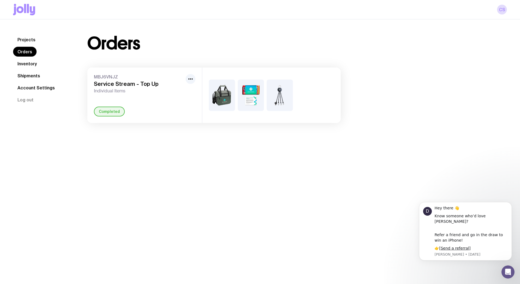
click at [29, 65] on link "Inventory" at bounding box center [27, 64] width 28 height 10
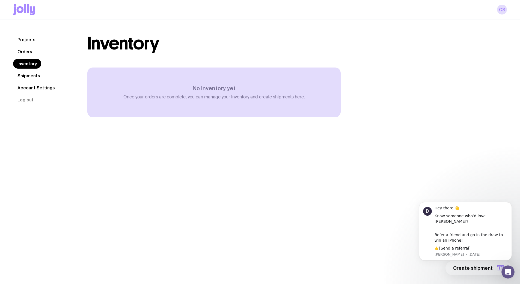
click at [33, 74] on link "Shipments" at bounding box center [28, 76] width 31 height 10
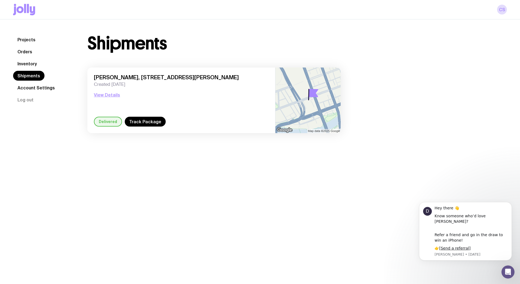
click at [39, 88] on link "Account Settings" at bounding box center [36, 88] width 46 height 10
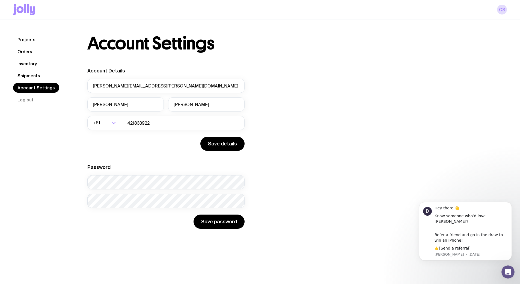
click at [29, 42] on link "Projects" at bounding box center [26, 40] width 27 height 10
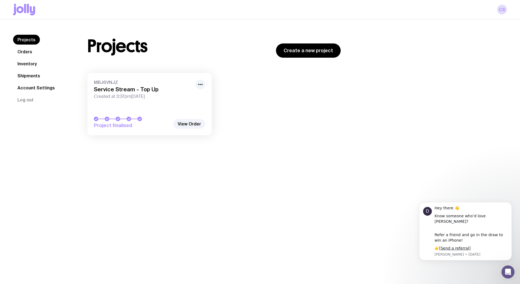
click at [102, 87] on h3 "Service Stream - Top Up" at bounding box center [143, 89] width 98 height 7
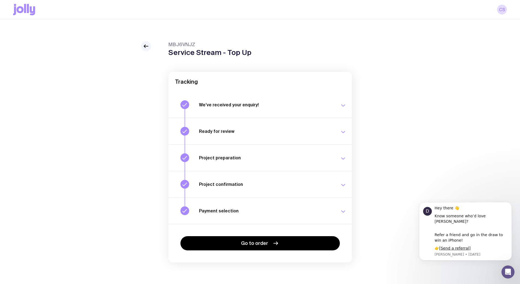
click at [221, 206] on button "Payment selection Choose your payment option to finalise your swag project. [DA…" at bounding box center [259, 210] width 183 height 26
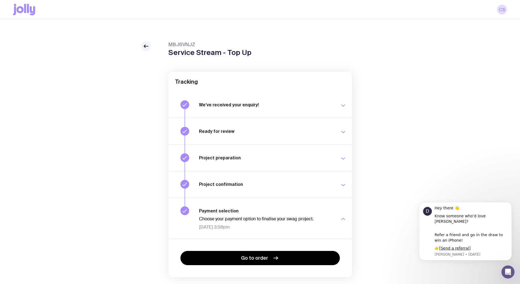
click at [37, 8] on div "CS" at bounding box center [260, 9] width 494 height 19
drag, startPoint x: 514, startPoint y: 9, endPoint x: 500, endPoint y: 11, distance: 14.0
click at [513, 9] on div "CS" at bounding box center [260, 9] width 520 height 19
click at [500, 11] on link "CS" at bounding box center [502, 10] width 10 height 10
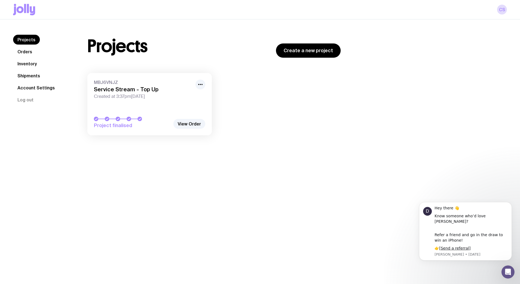
click at [32, 54] on link "Orders" at bounding box center [24, 52] width 23 height 10
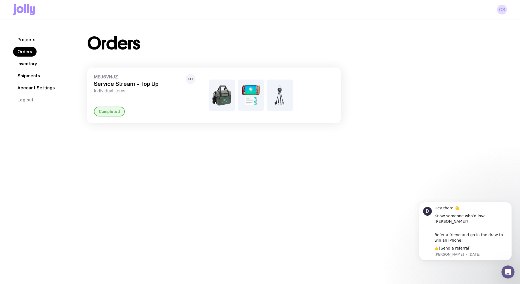
click at [249, 96] on img at bounding box center [251, 94] width 26 height 31
click at [25, 37] on link "Projects" at bounding box center [26, 40] width 27 height 10
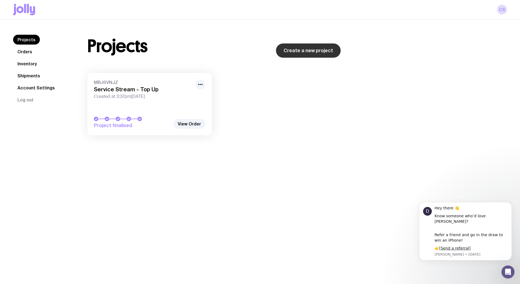
click at [316, 50] on link "Create a new project" at bounding box center [308, 50] width 65 height 14
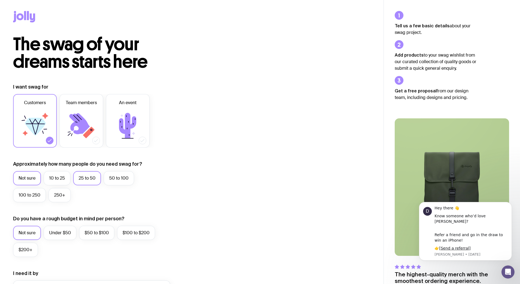
click at [80, 182] on label "25 to 50" at bounding box center [87, 178] width 28 height 14
click at [0, 0] on input "25 to 50" at bounding box center [0, 0] width 0 height 0
click at [82, 108] on label "Team members" at bounding box center [81, 120] width 44 height 53
click at [0, 0] on input "Team members" at bounding box center [0, 0] width 0 height 0
click at [45, 132] on icon at bounding box center [35, 125] width 33 height 33
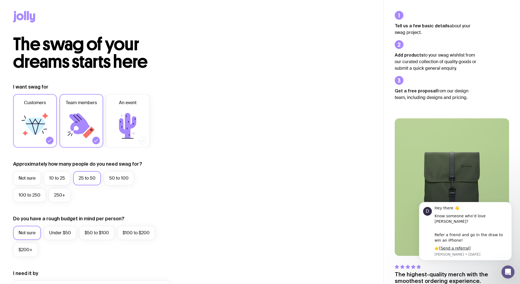
click at [0, 0] on input "Customers" at bounding box center [0, 0] width 0 height 0
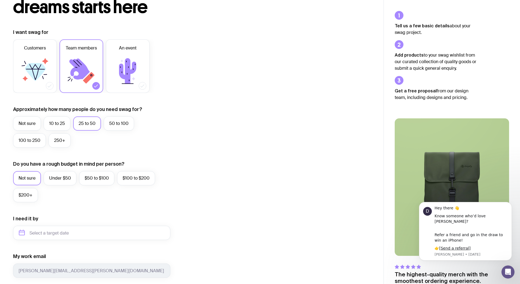
scroll to position [82, 0]
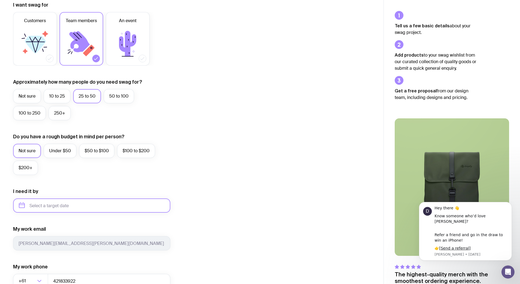
click at [132, 206] on input "text" at bounding box center [91, 205] width 157 height 14
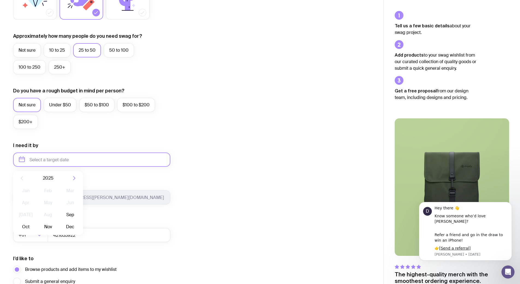
scroll to position [136, 0]
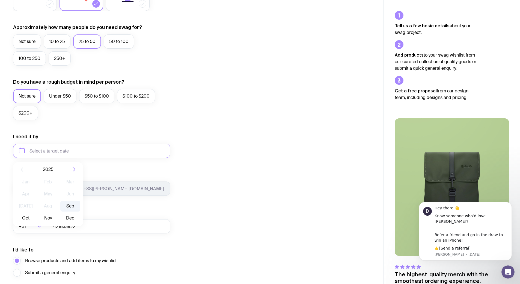
click at [36, 212] on button "Sep" at bounding box center [26, 217] width 20 height 11
type input "[DATE]"
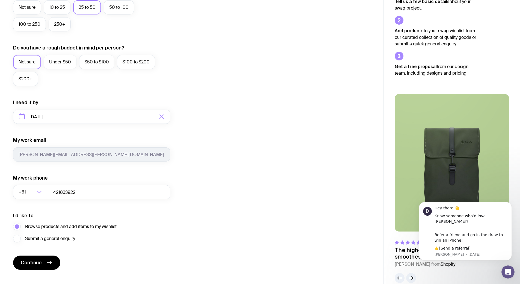
scroll to position [180, 0]
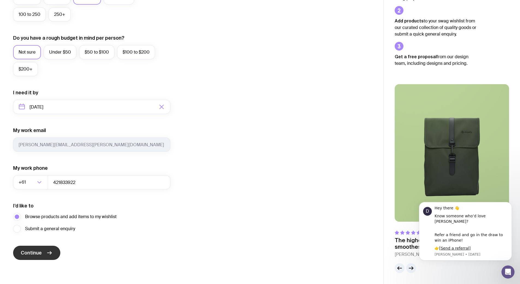
click at [48, 254] on icon "submit" at bounding box center [49, 252] width 7 height 7
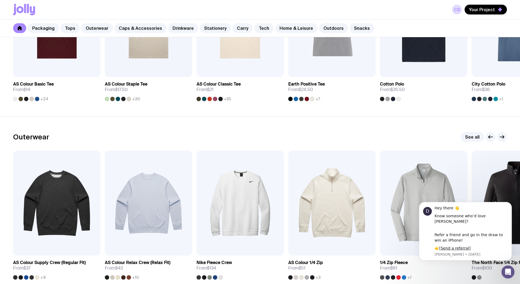
scroll to position [355, 0]
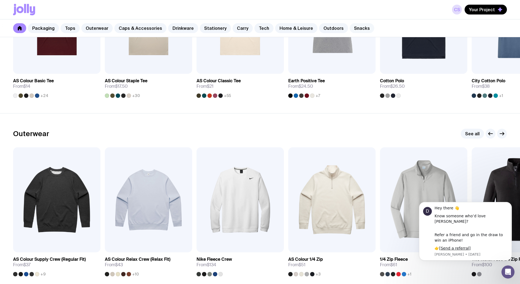
click at [350, 28] on link "Snacks" at bounding box center [362, 28] width 25 height 10
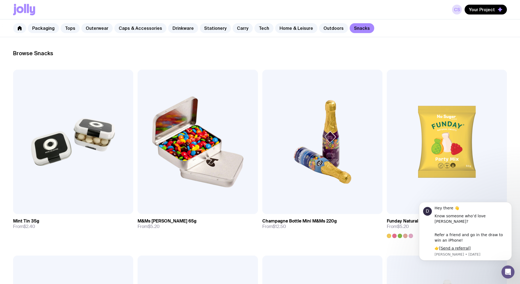
scroll to position [82, 0]
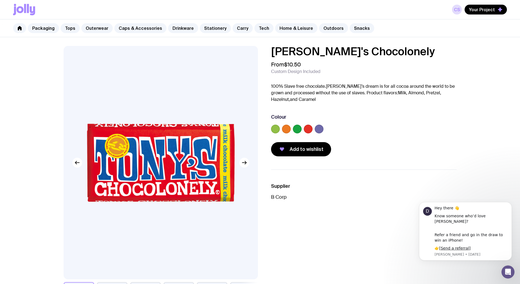
click at [249, 166] on img at bounding box center [161, 162] width 194 height 233
click at [246, 165] on icon "button" at bounding box center [244, 162] width 7 height 7
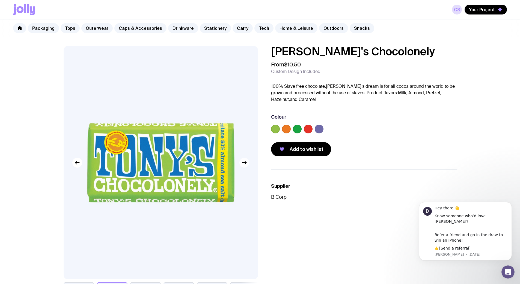
click at [246, 165] on icon "button" at bounding box center [244, 162] width 7 height 7
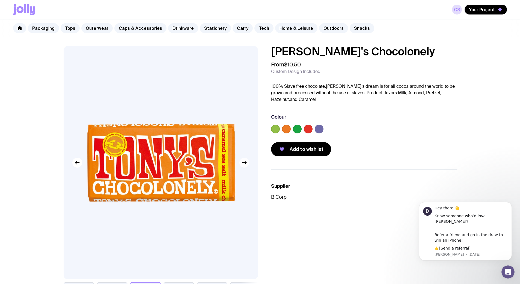
click at [246, 165] on icon "button" at bounding box center [244, 162] width 7 height 7
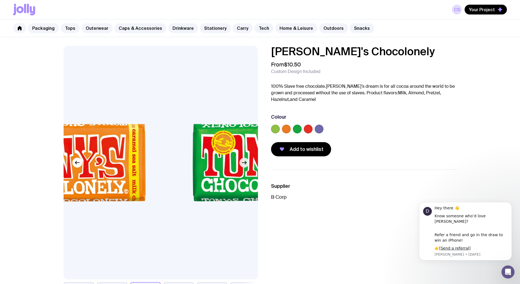
click at [246, 165] on icon "button" at bounding box center [244, 162] width 7 height 7
